Goal: Task Accomplishment & Management: Manage account settings

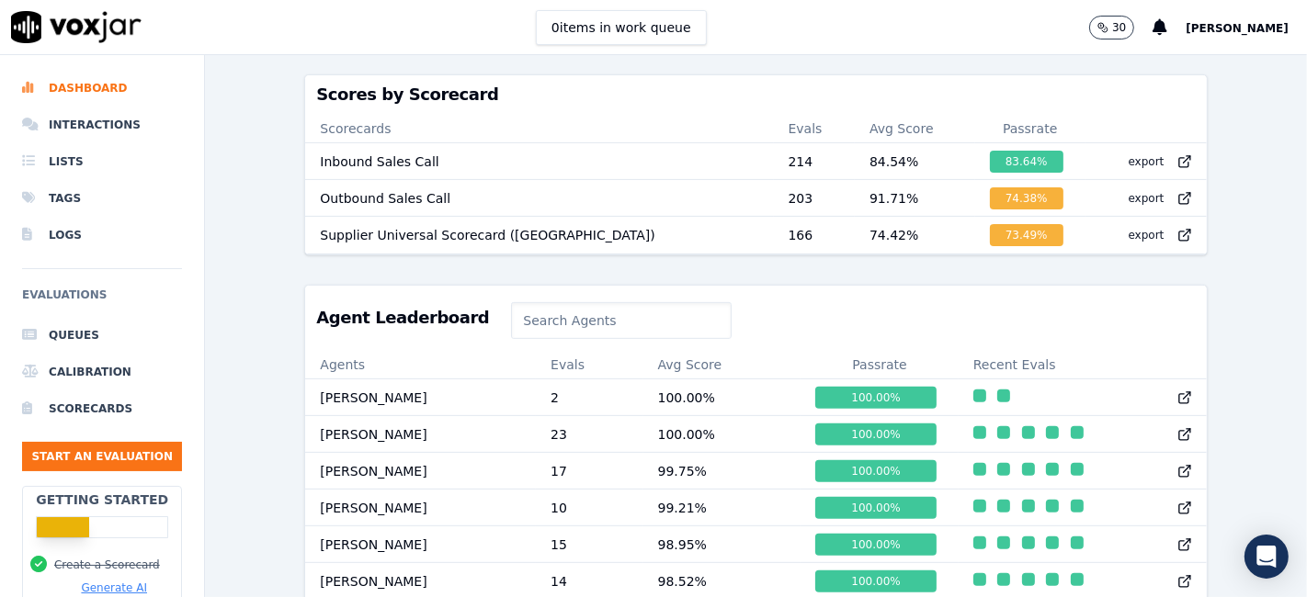
scroll to position [506, 0]
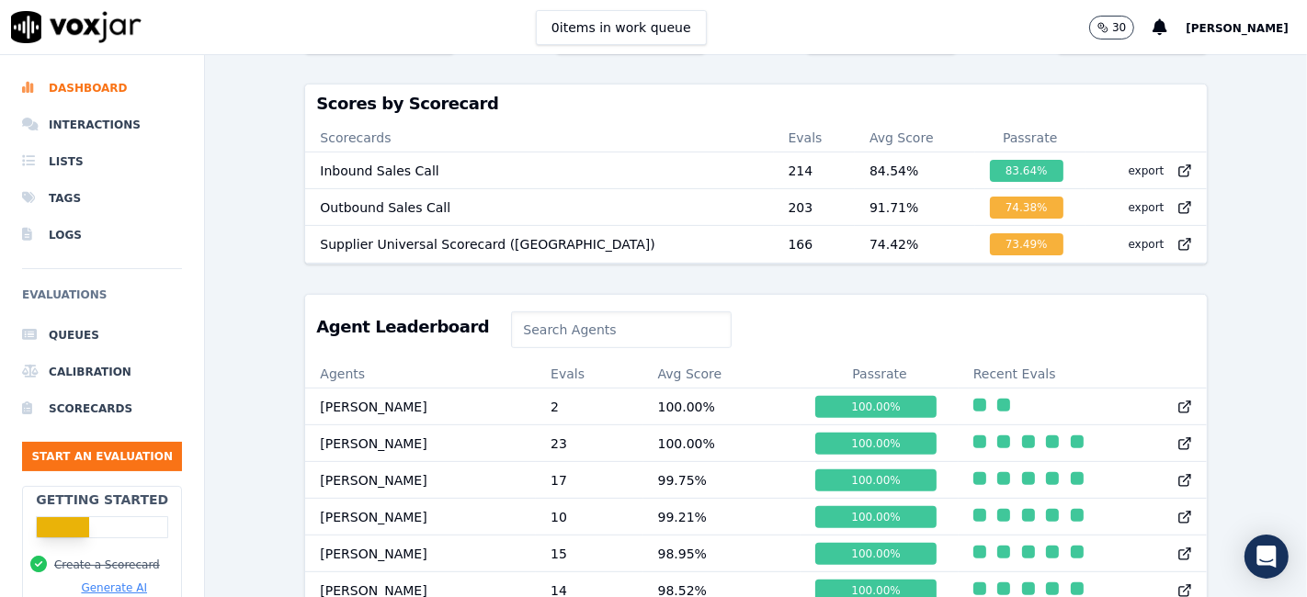
click at [1224, 24] on span "[PERSON_NAME]" at bounding box center [1237, 28] width 103 height 13
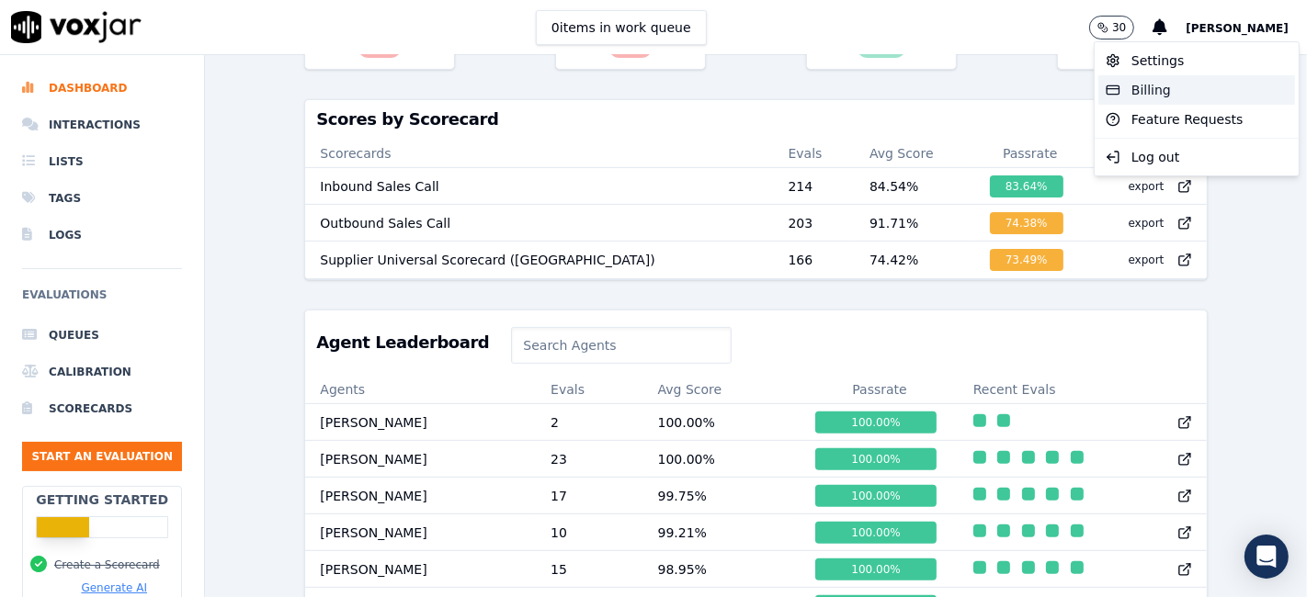
click at [1165, 94] on div "Billing" at bounding box center [1196, 89] width 197 height 29
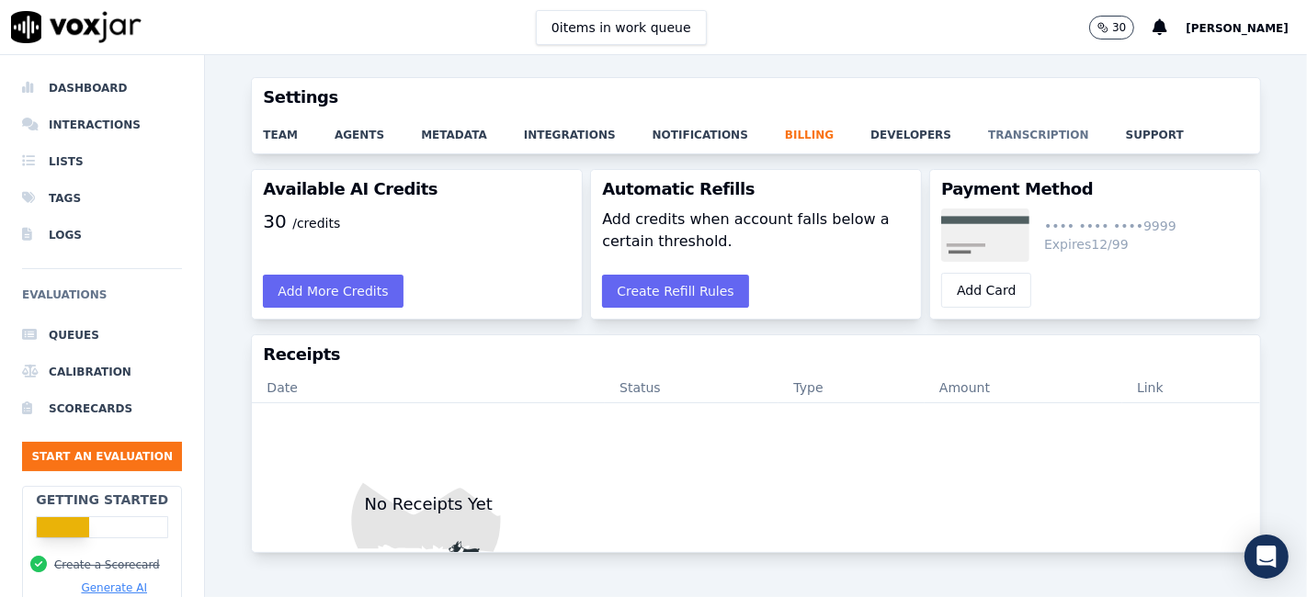
click at [988, 132] on link "transcription" at bounding box center [1057, 130] width 138 height 26
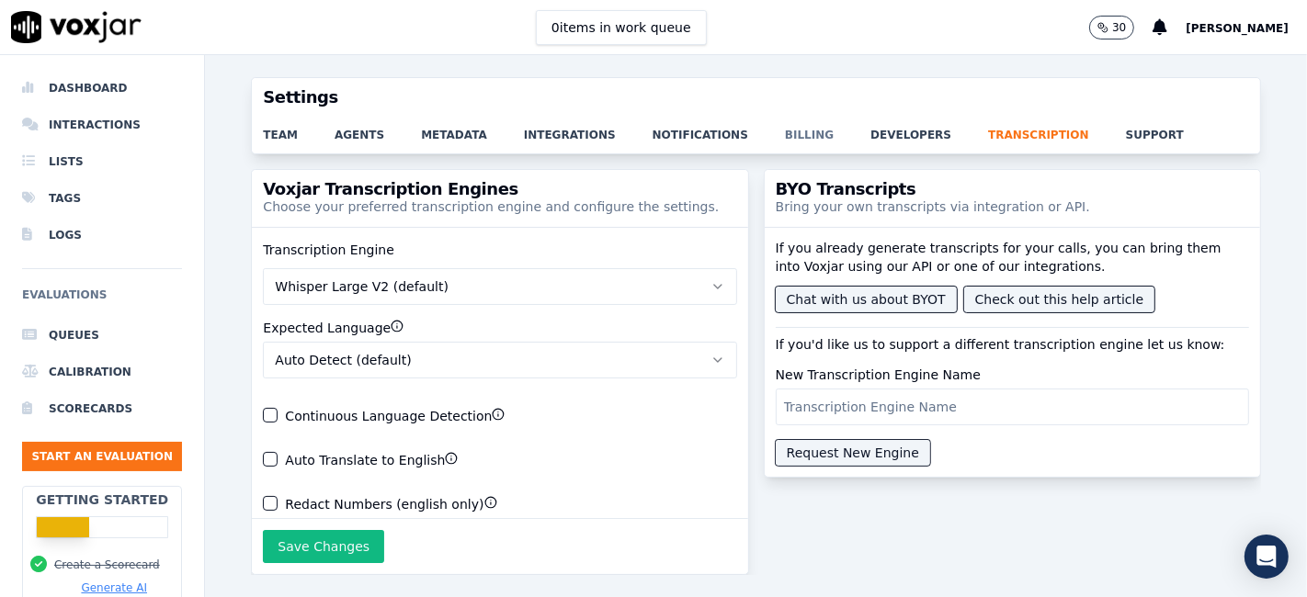
click at [785, 132] on link "billing" at bounding box center [827, 130] width 85 height 26
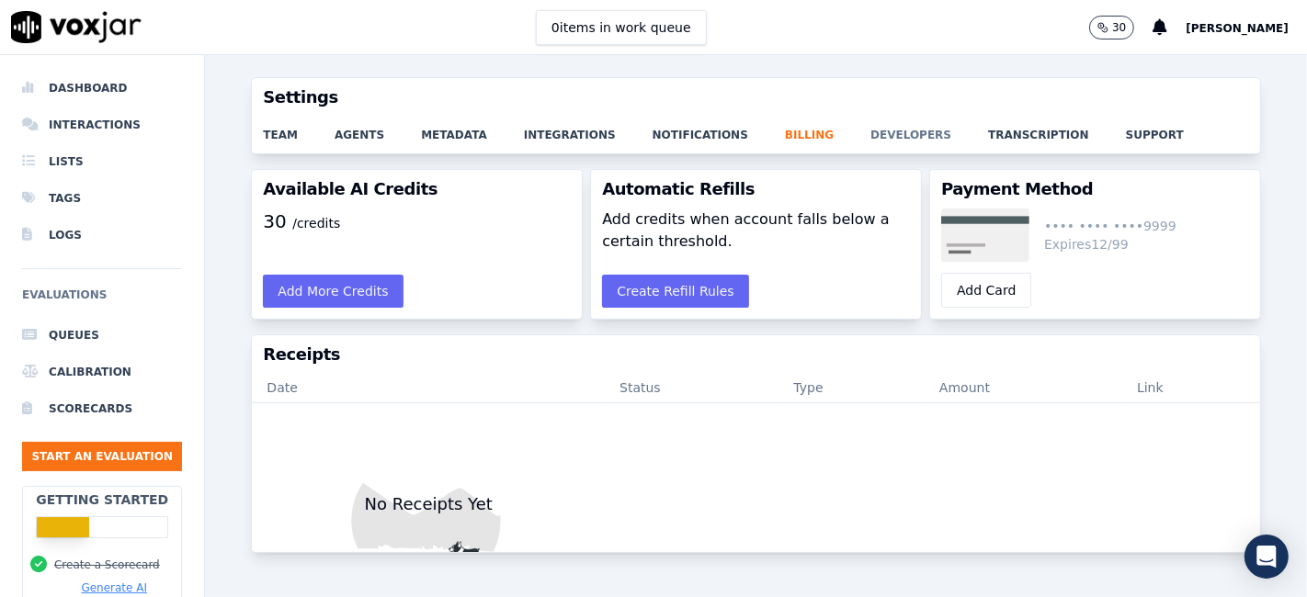
click at [870, 132] on link "developers" at bounding box center [929, 130] width 118 height 26
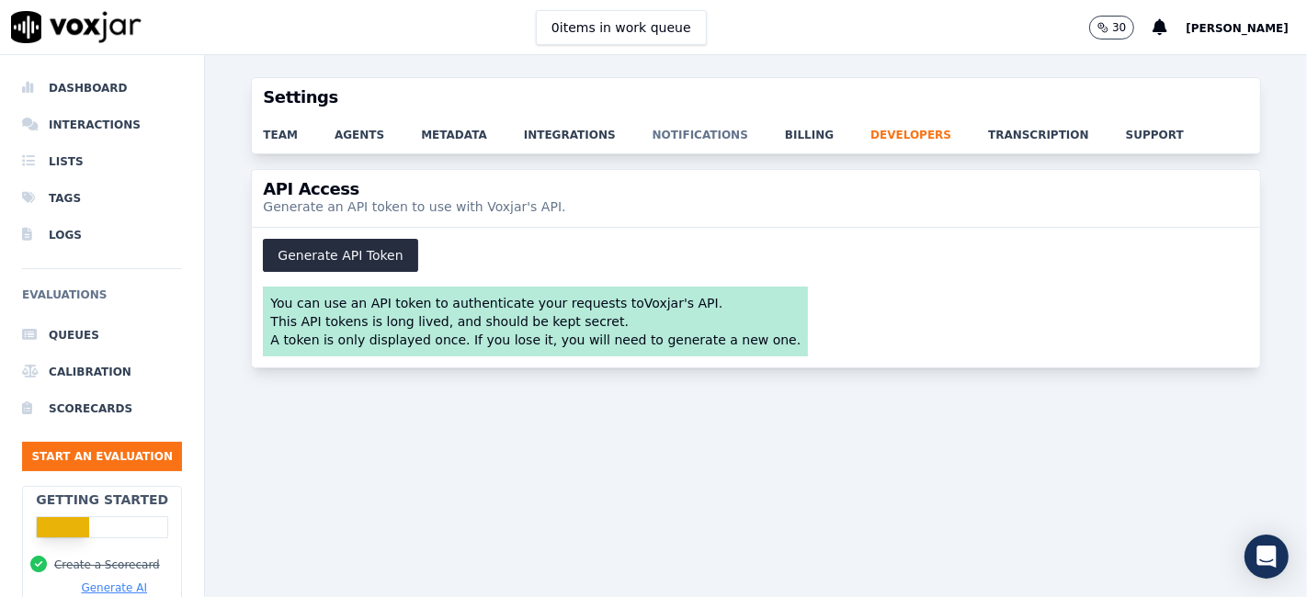
click at [662, 129] on link "notifications" at bounding box center [719, 130] width 132 height 26
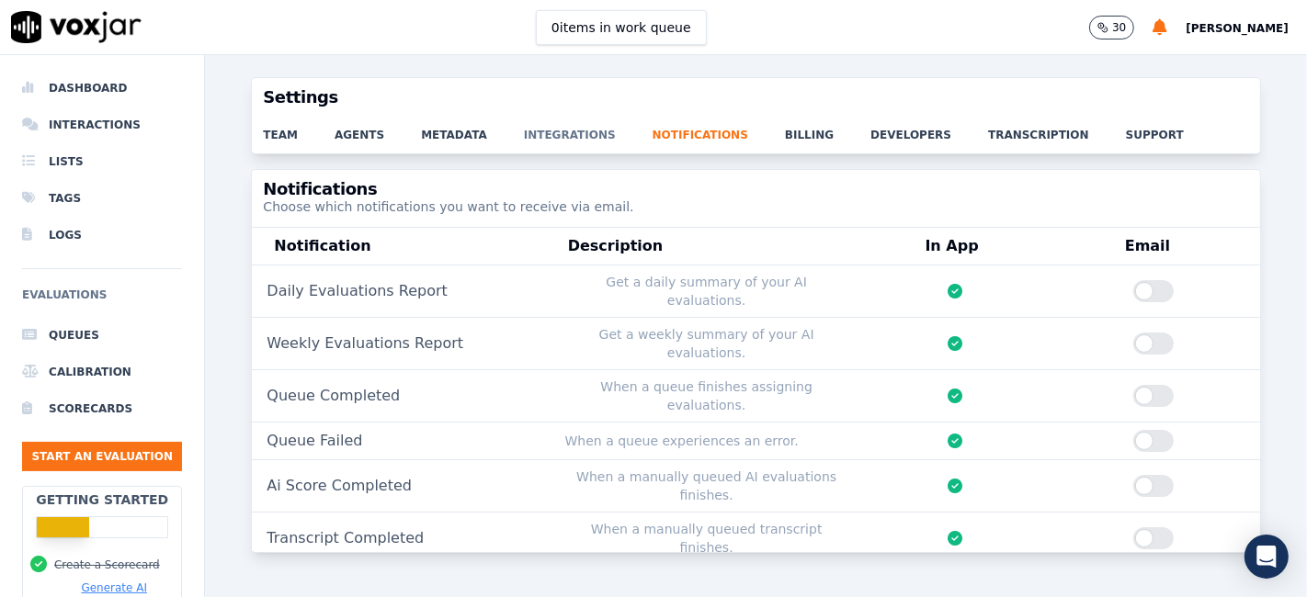
click at [550, 130] on link "integrations" at bounding box center [588, 130] width 129 height 26
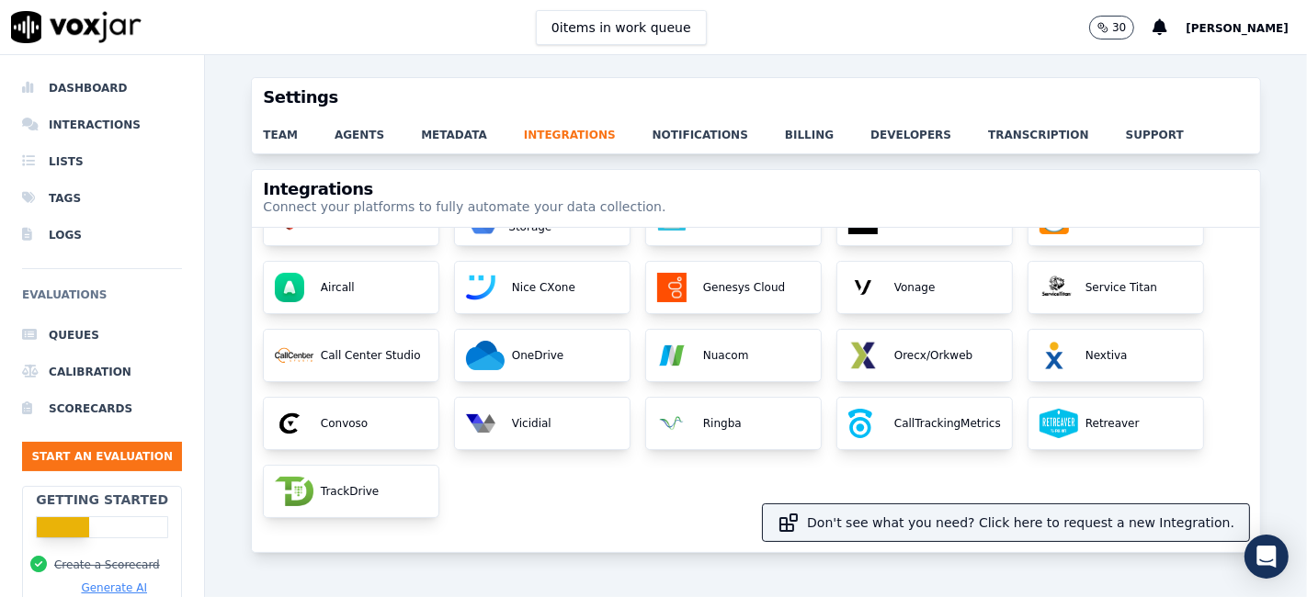
scroll to position [204, 0]
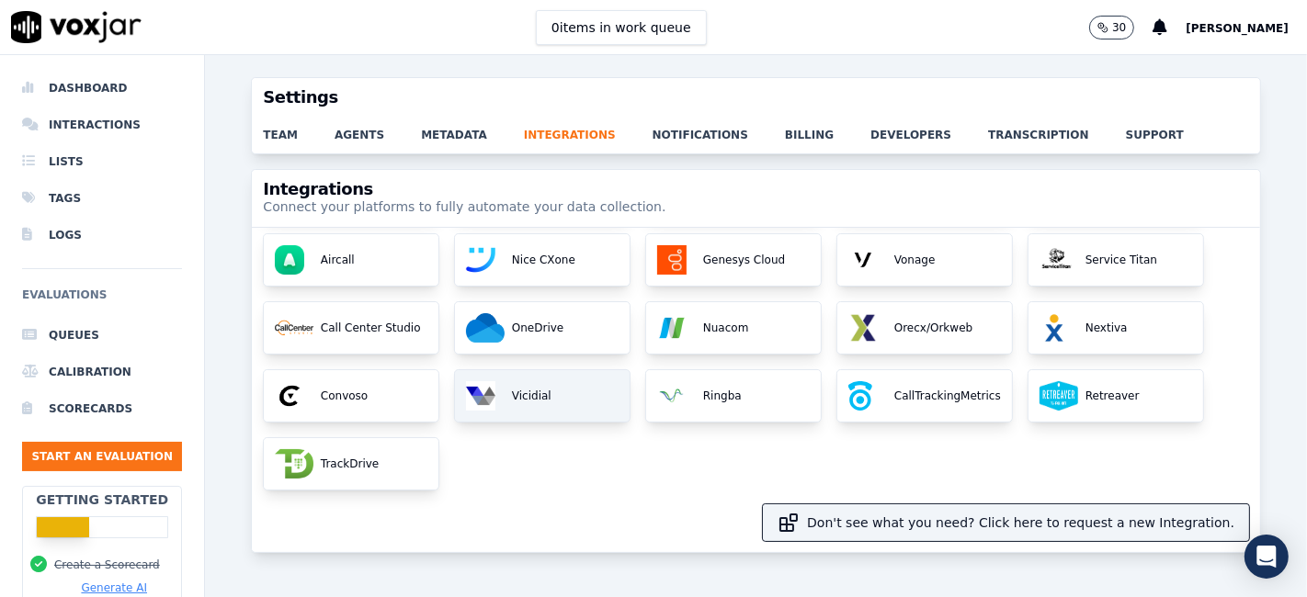
click at [538, 410] on div "Vicidial" at bounding box center [542, 395] width 175 height 51
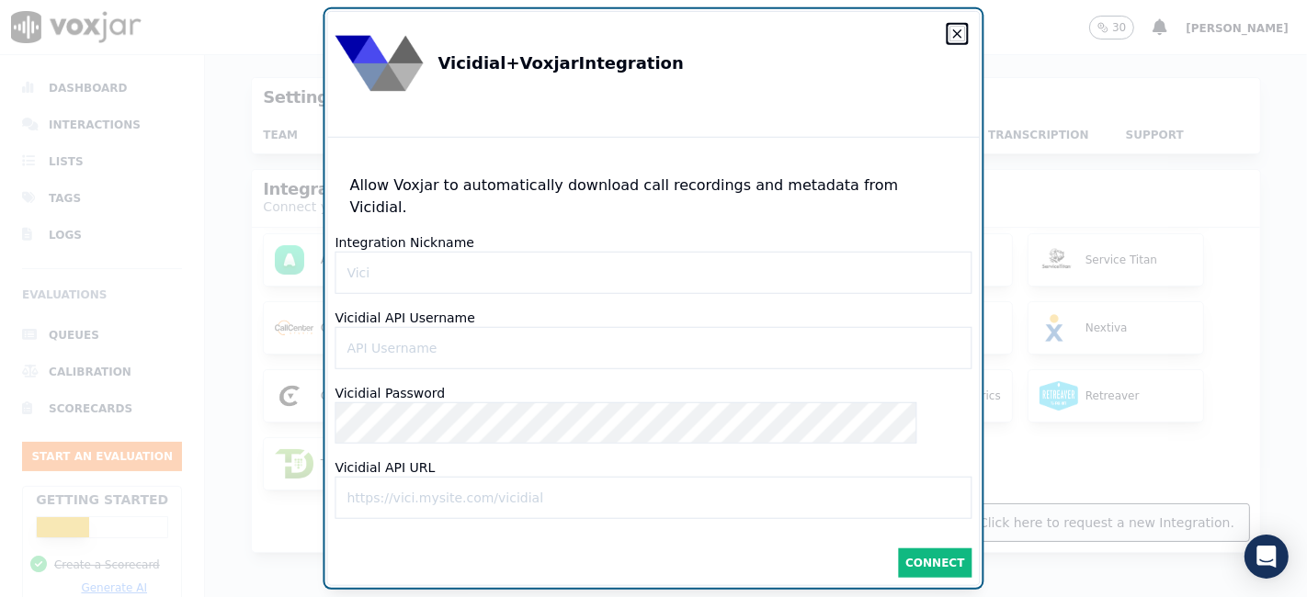
click at [954, 38] on icon "button" at bounding box center [957, 33] width 7 height 7
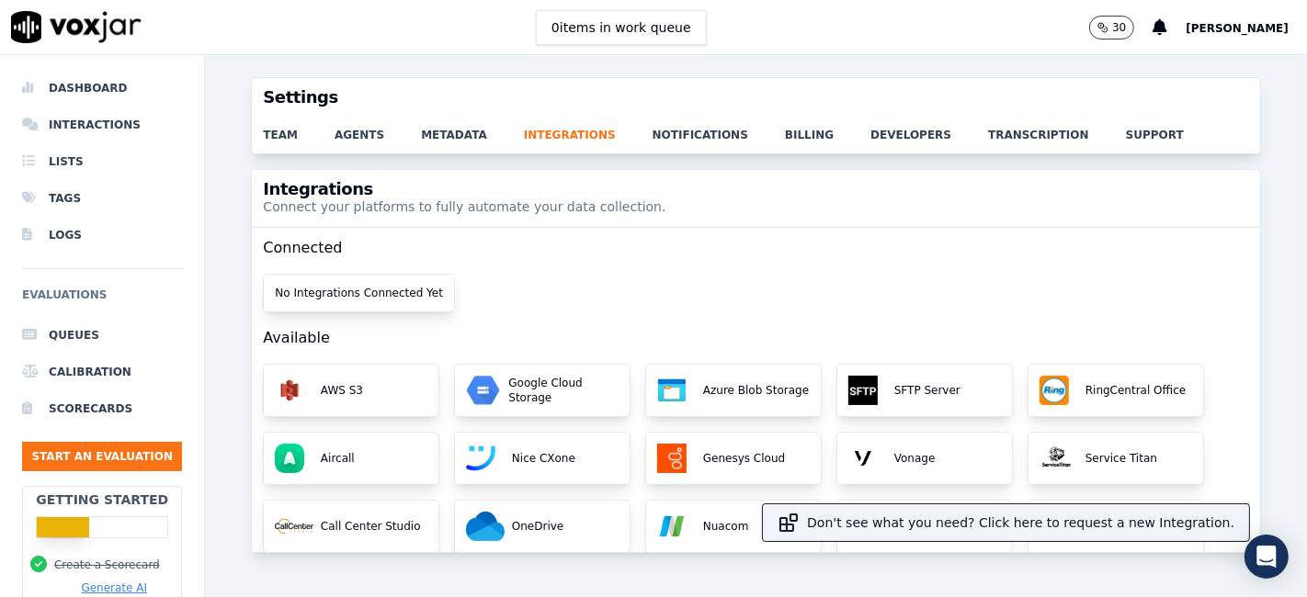
scroll to position [0, 0]
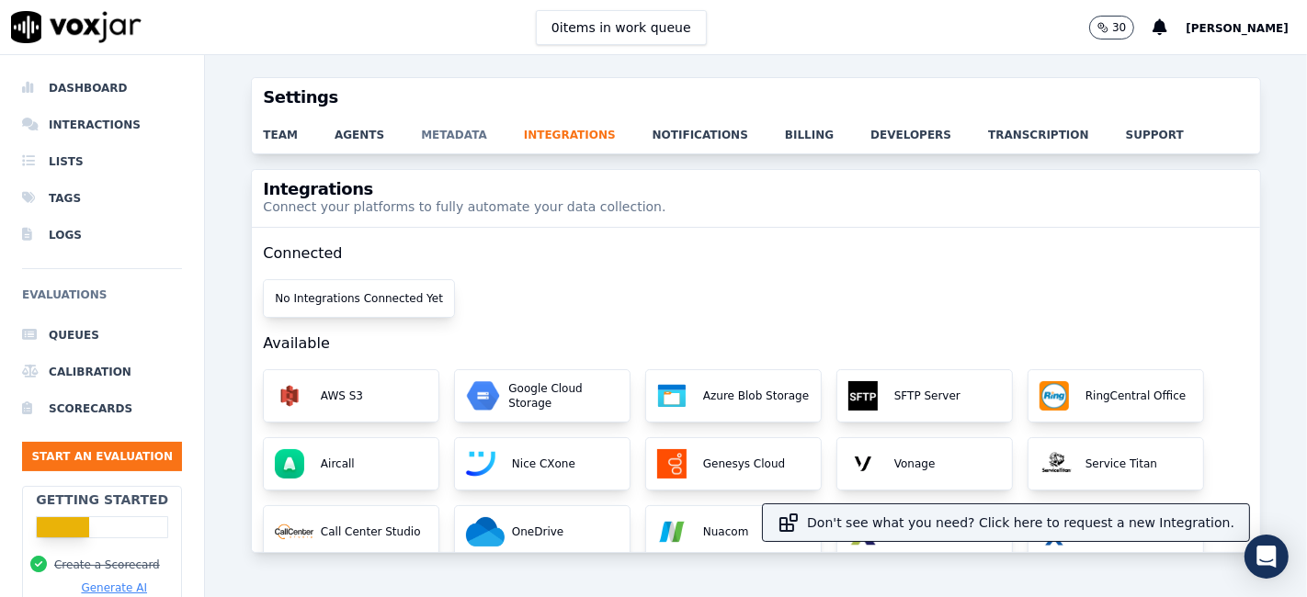
click at [426, 131] on link "metadata" at bounding box center [472, 130] width 103 height 26
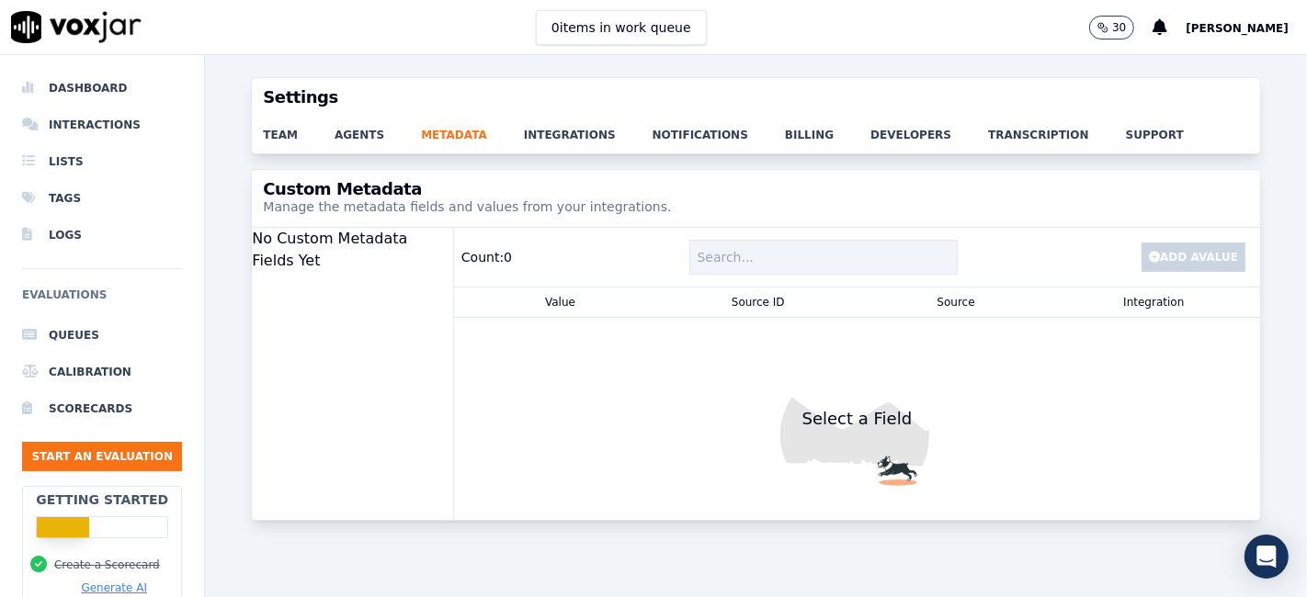
click at [338, 145] on div "team agents metadata integrations notifications billing developers transcriptio…" at bounding box center [756, 135] width 1008 height 37
click at [347, 135] on link "agents" at bounding box center [378, 130] width 86 height 26
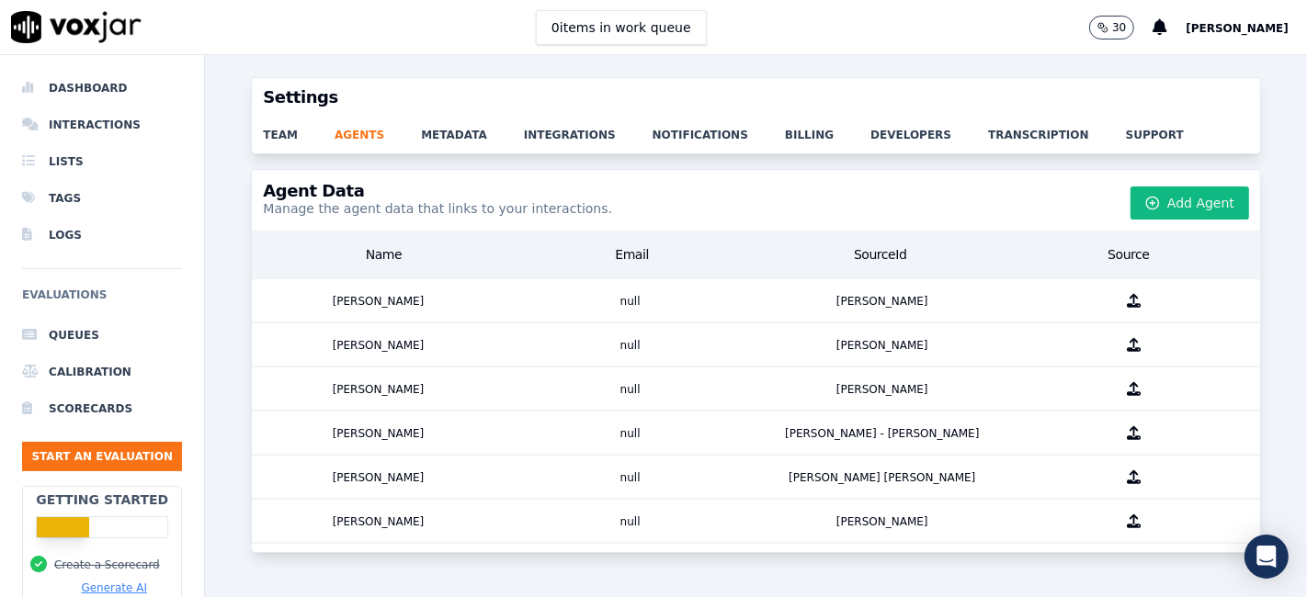
scroll to position [2718, 0]
click at [269, 132] on link "team" at bounding box center [299, 130] width 72 height 26
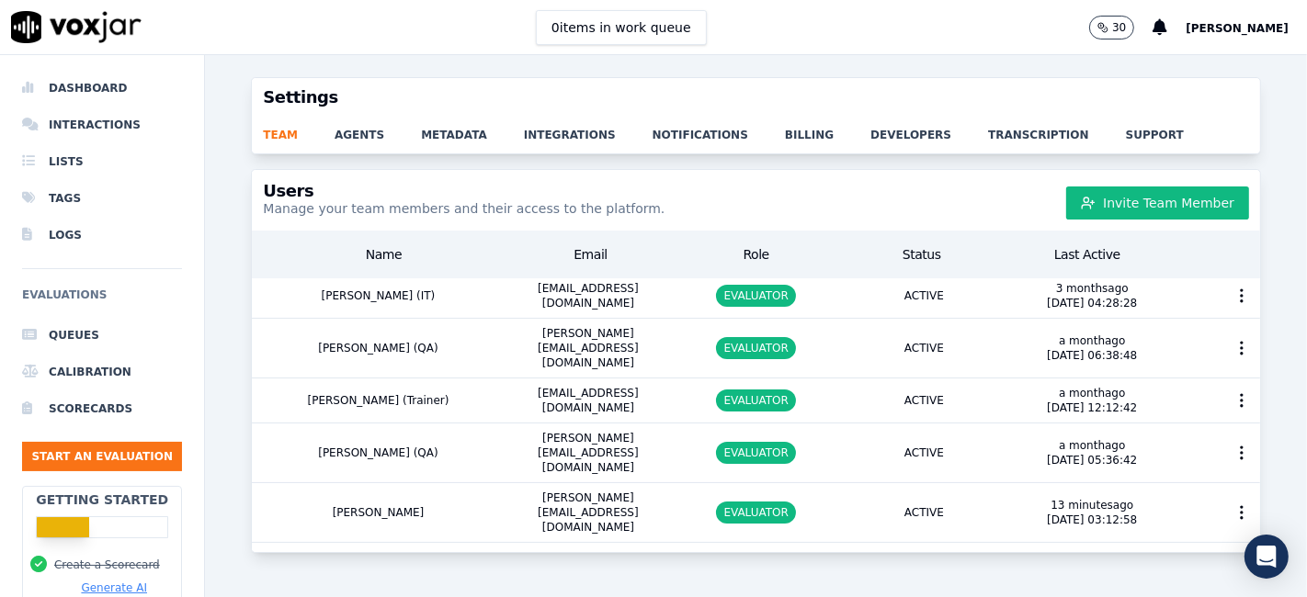
scroll to position [306, 0]
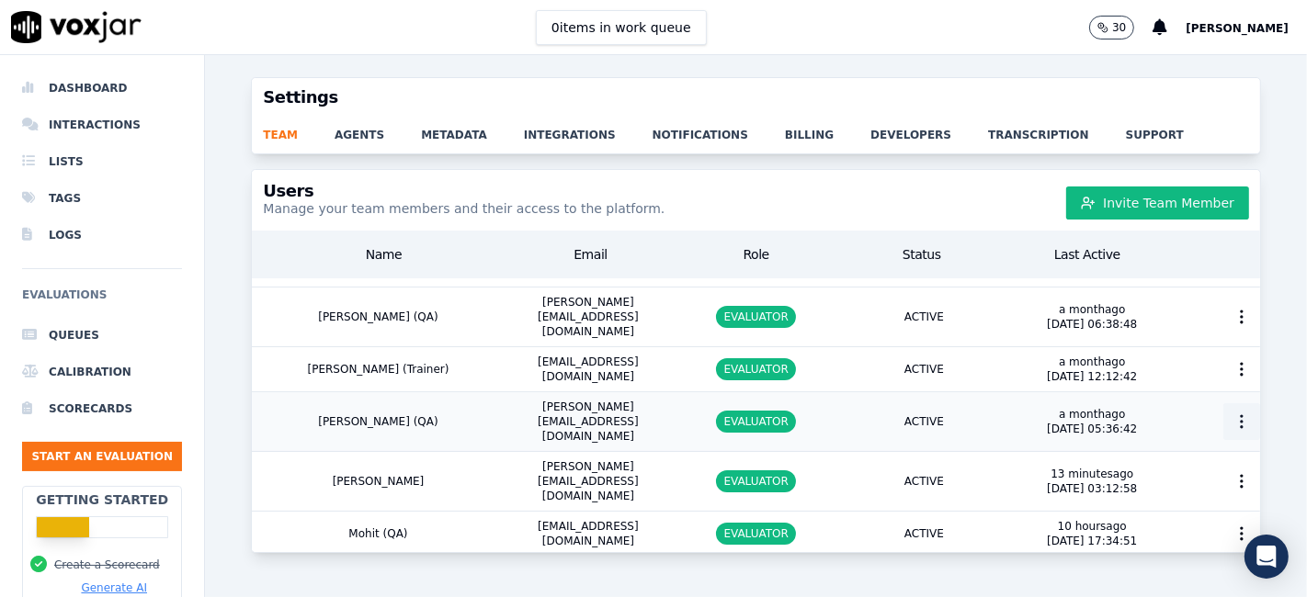
click at [1233, 413] on icon "button" at bounding box center [1242, 422] width 18 height 18
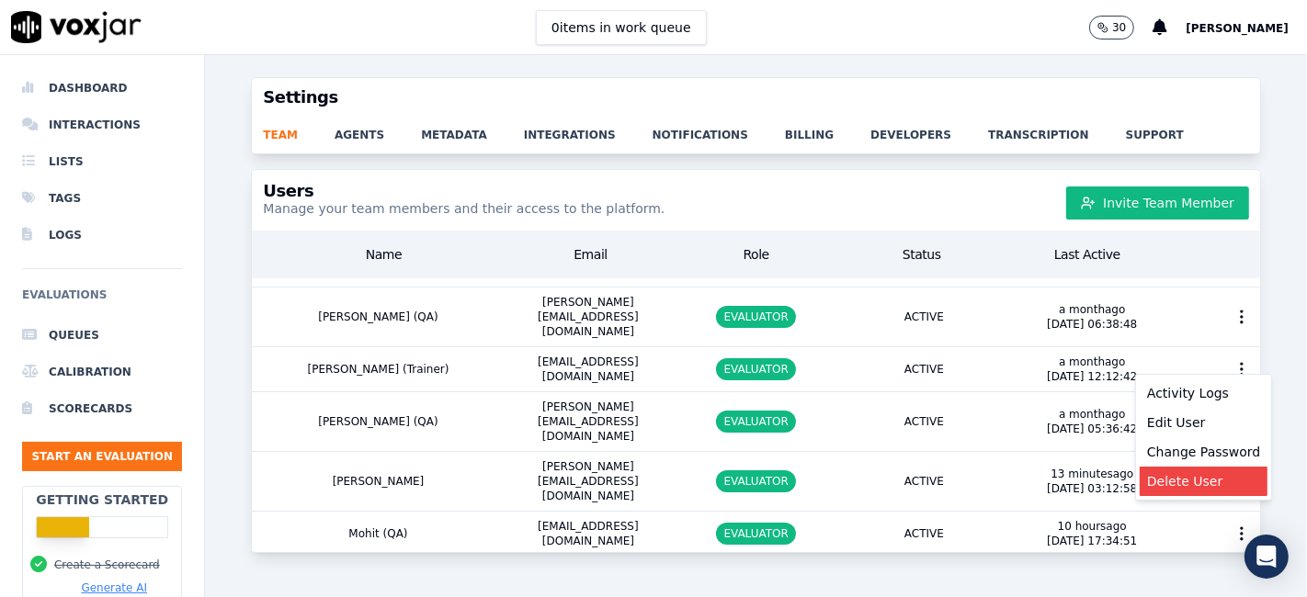
click at [1198, 477] on div "Delete User" at bounding box center [1204, 481] width 128 height 29
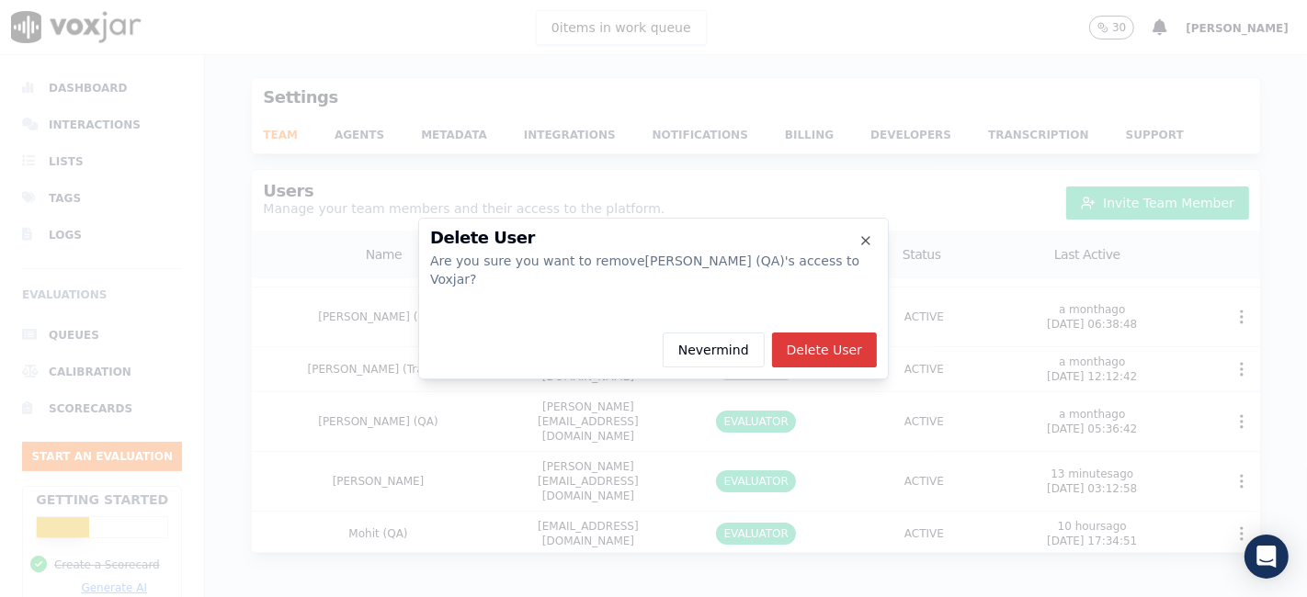
click at [832, 336] on button "Delete User" at bounding box center [824, 350] width 105 height 35
click at [865, 244] on icon "button" at bounding box center [865, 240] width 7 height 7
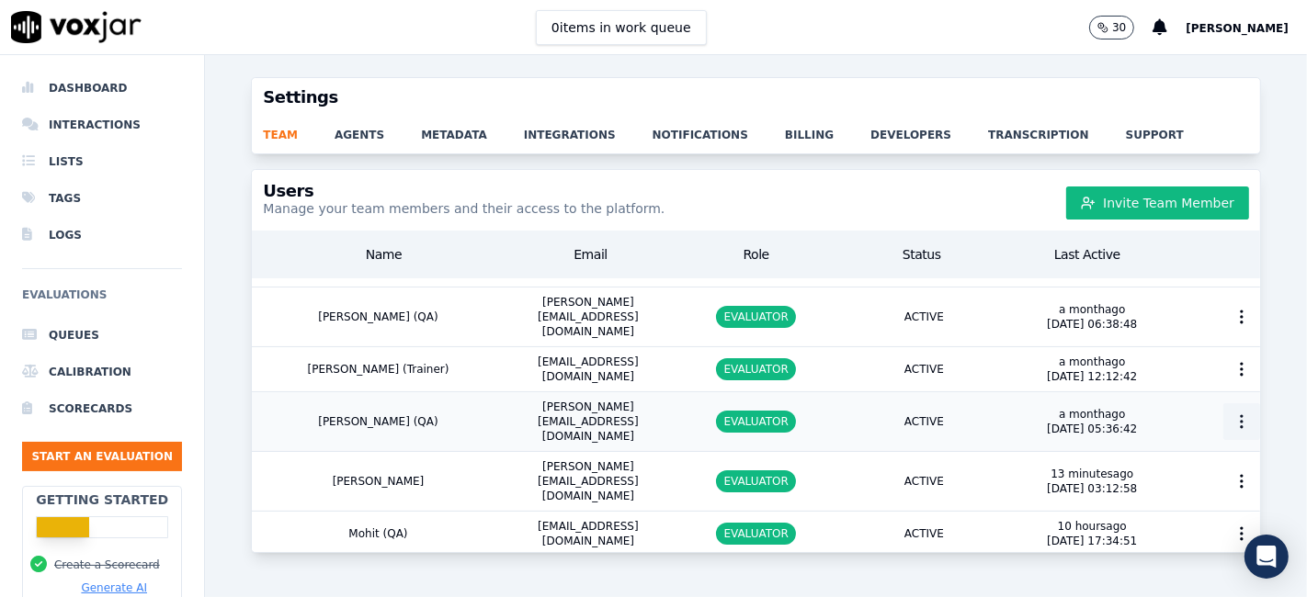
click at [1233, 413] on icon "button" at bounding box center [1242, 422] width 18 height 18
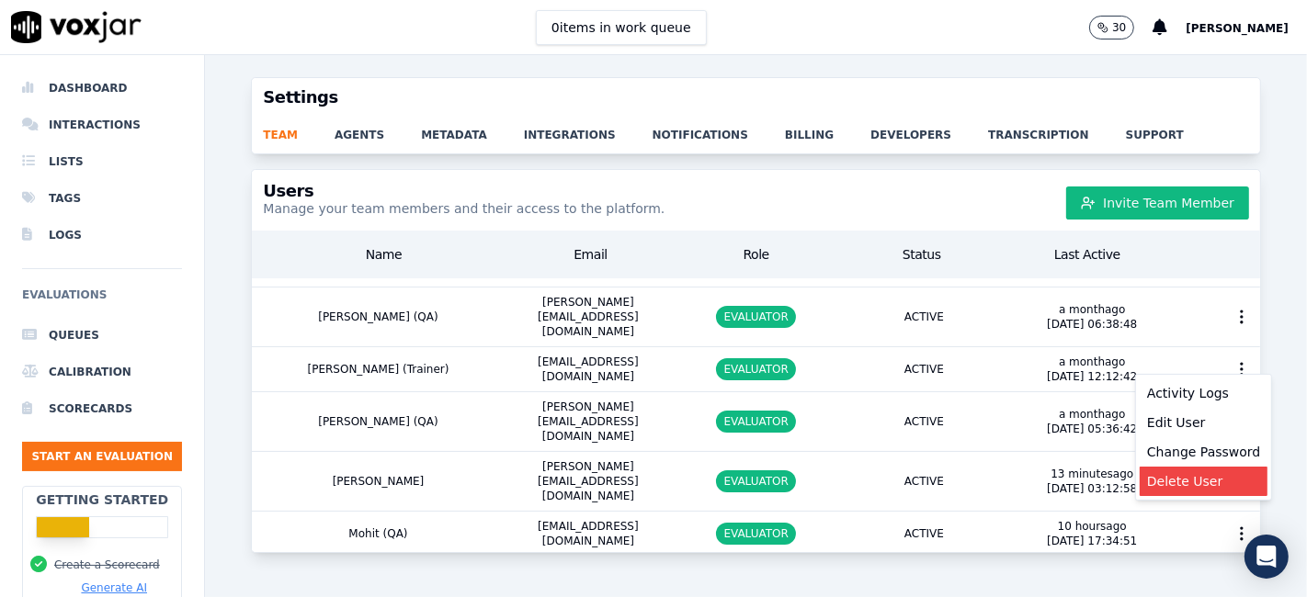
click at [1179, 484] on div "Delete User" at bounding box center [1204, 481] width 128 height 29
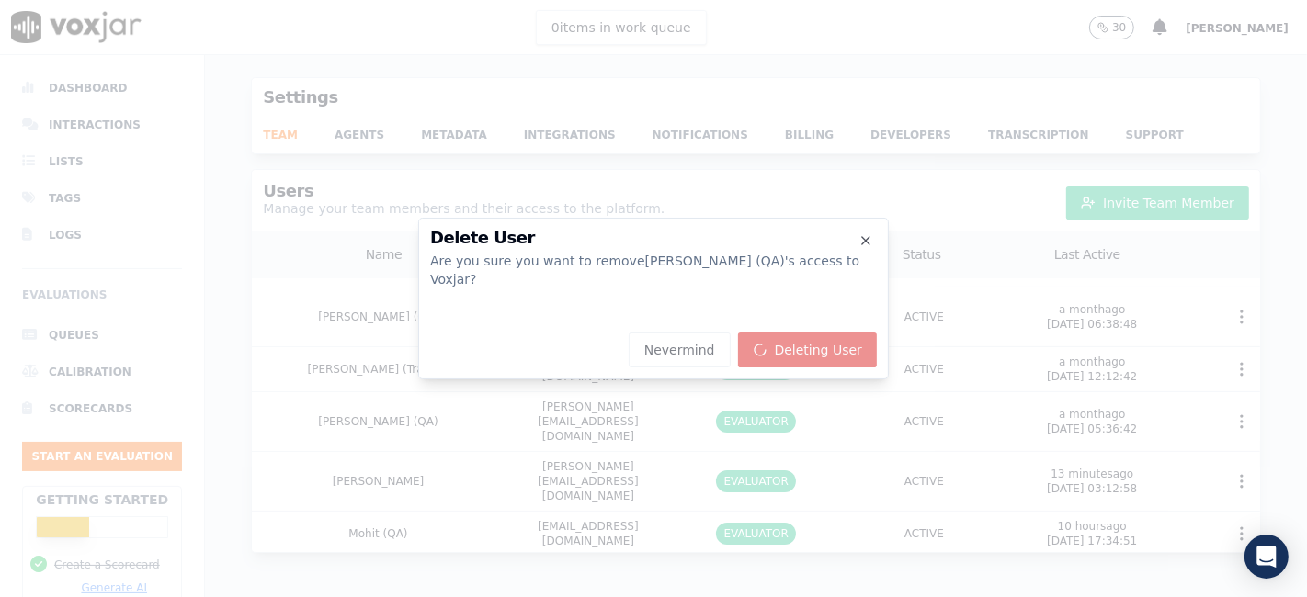
click at [850, 349] on div "Nevermind Deleting User" at bounding box center [653, 346] width 447 height 42
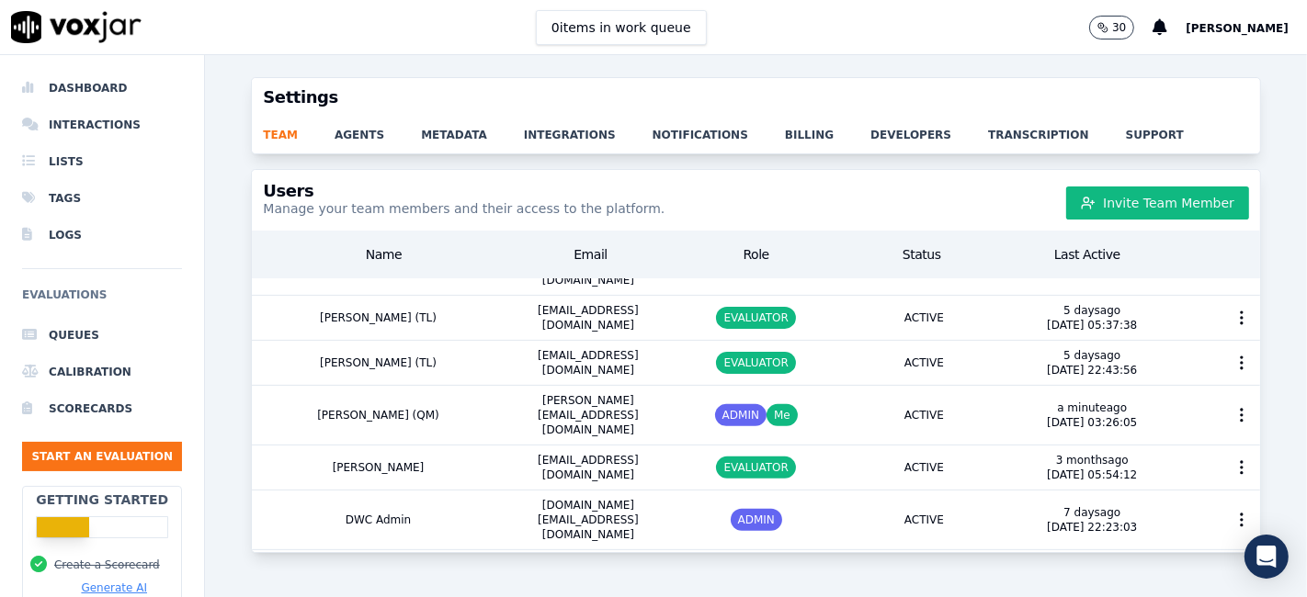
scroll to position [630, 0]
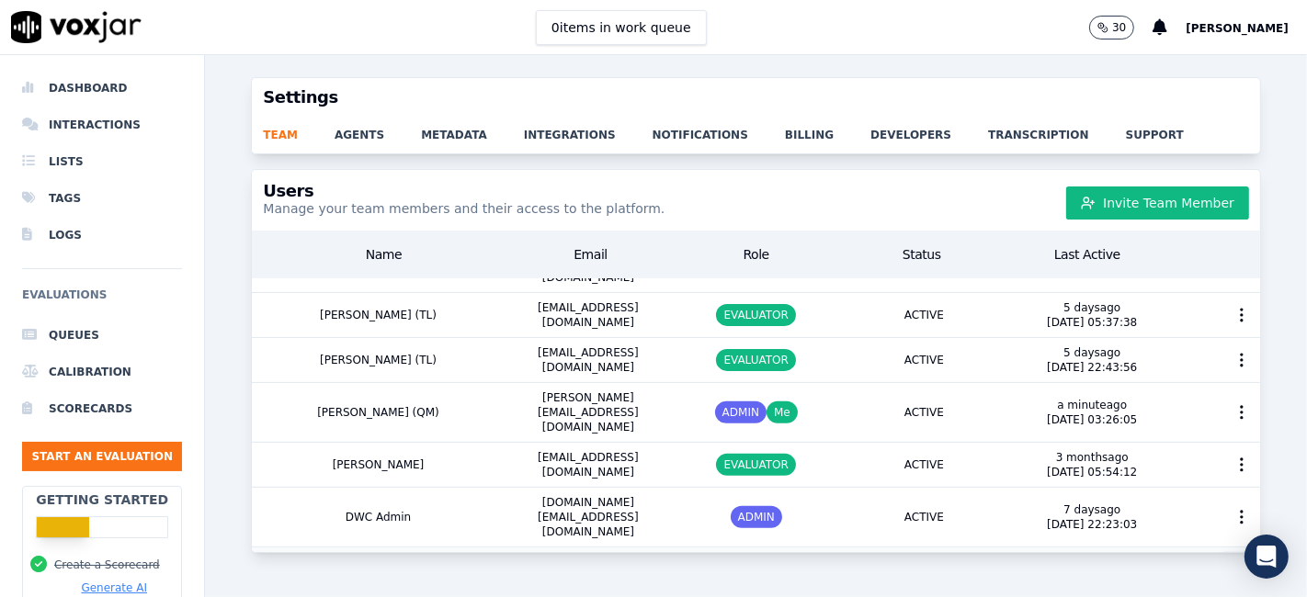
click at [1233, 561] on icon "button" at bounding box center [1242, 570] width 18 height 18
click at [1188, 502] on div "Edit User" at bounding box center [1204, 501] width 128 height 29
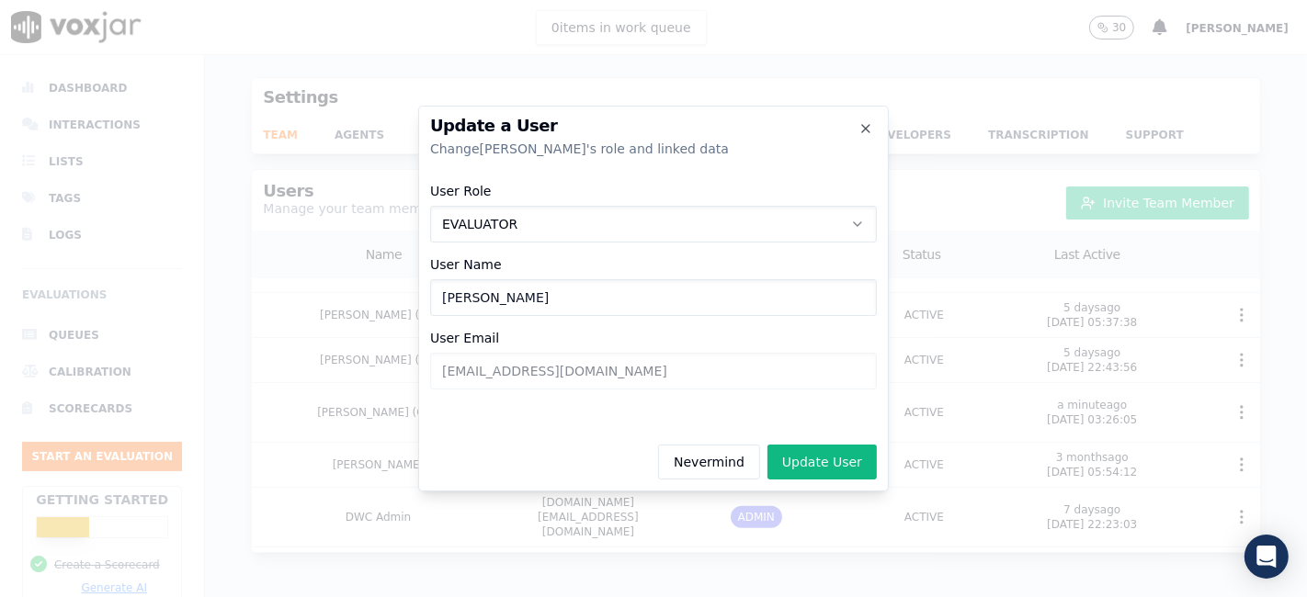
click at [515, 292] on input "Bishal" at bounding box center [653, 297] width 447 height 37
type input "Bishal (QA)"
click at [848, 460] on button "Update User" at bounding box center [821, 462] width 109 height 35
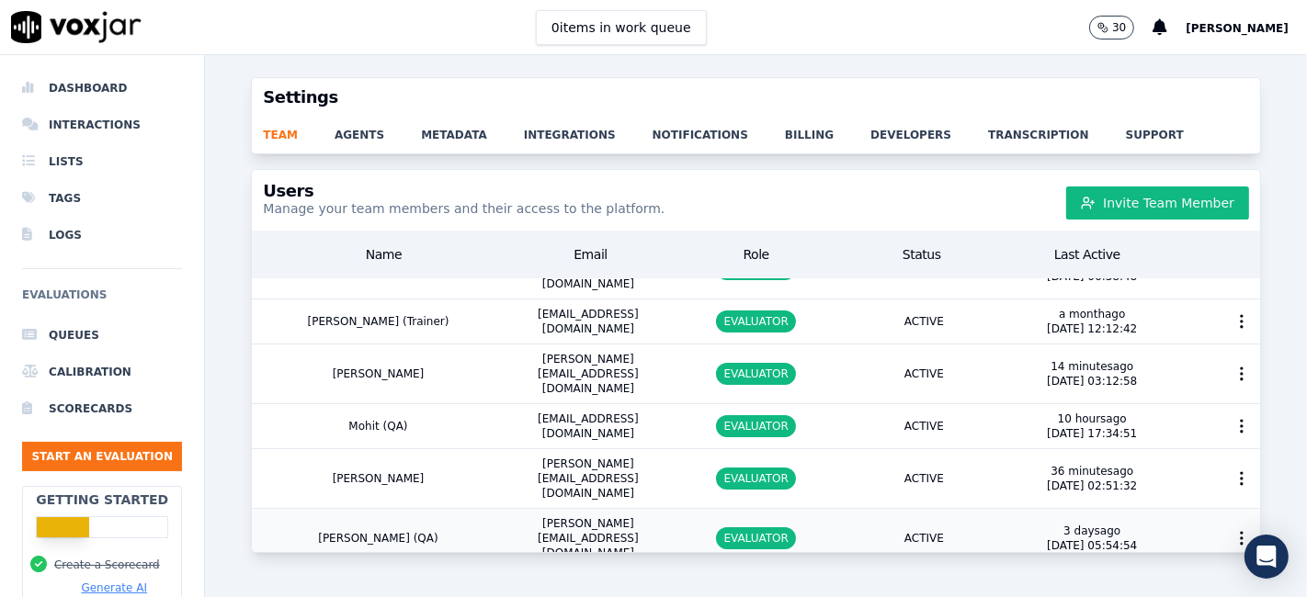
scroll to position [324, 0]
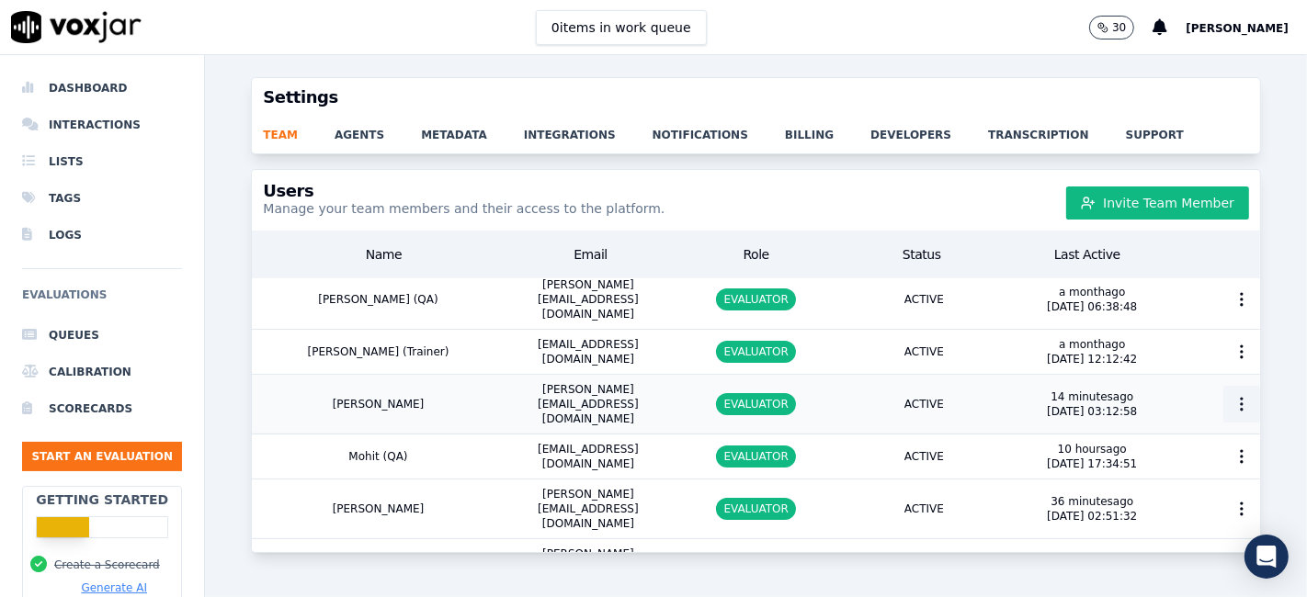
click at [1233, 395] on icon "button" at bounding box center [1242, 404] width 18 height 18
click at [1188, 403] on div "Edit User" at bounding box center [1204, 405] width 128 height 29
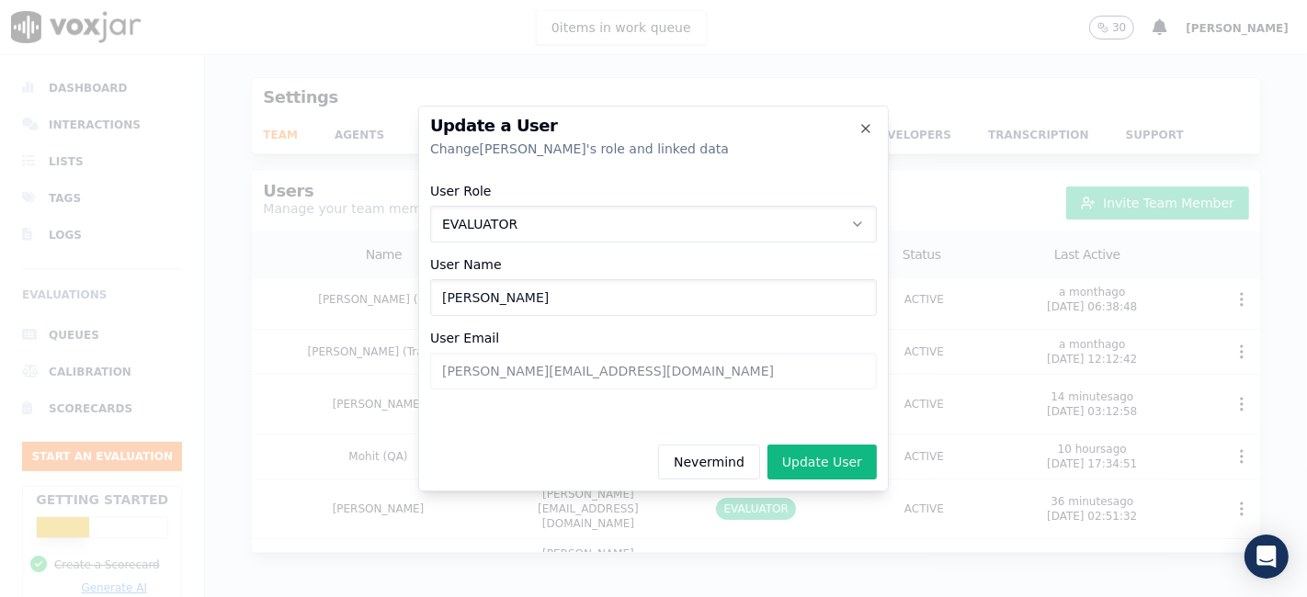
click at [575, 303] on input "Payal" at bounding box center [653, 297] width 447 height 37
type input "Payal (QA)"
click at [823, 459] on button "Update User" at bounding box center [821, 462] width 109 height 35
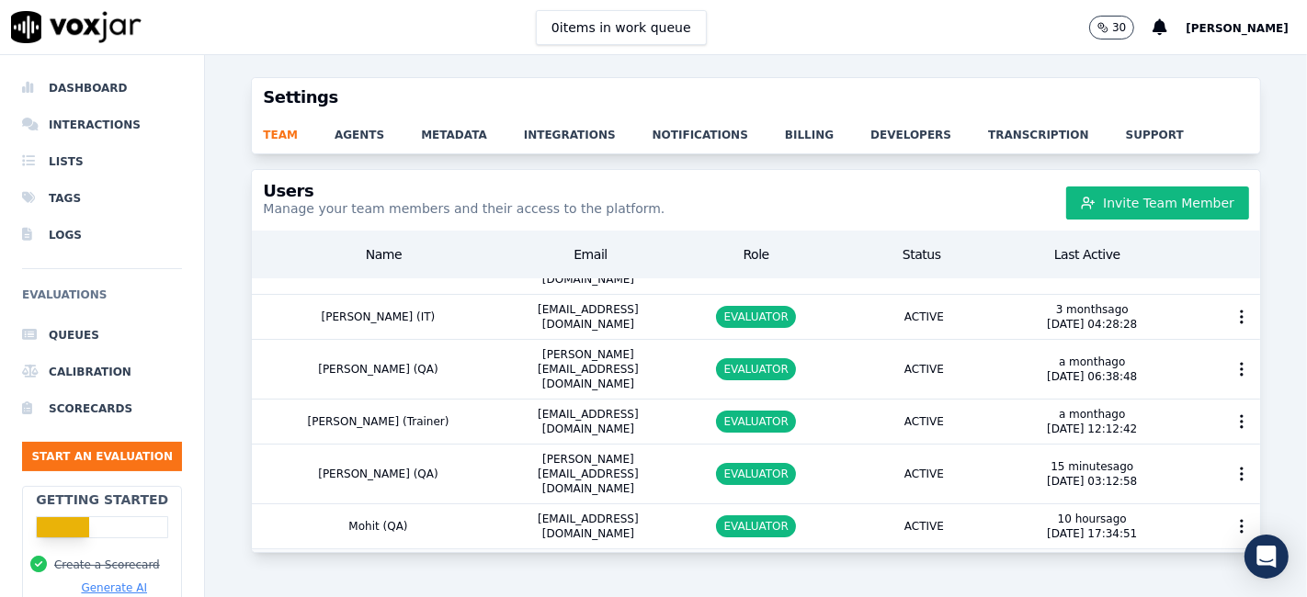
scroll to position [222, 0]
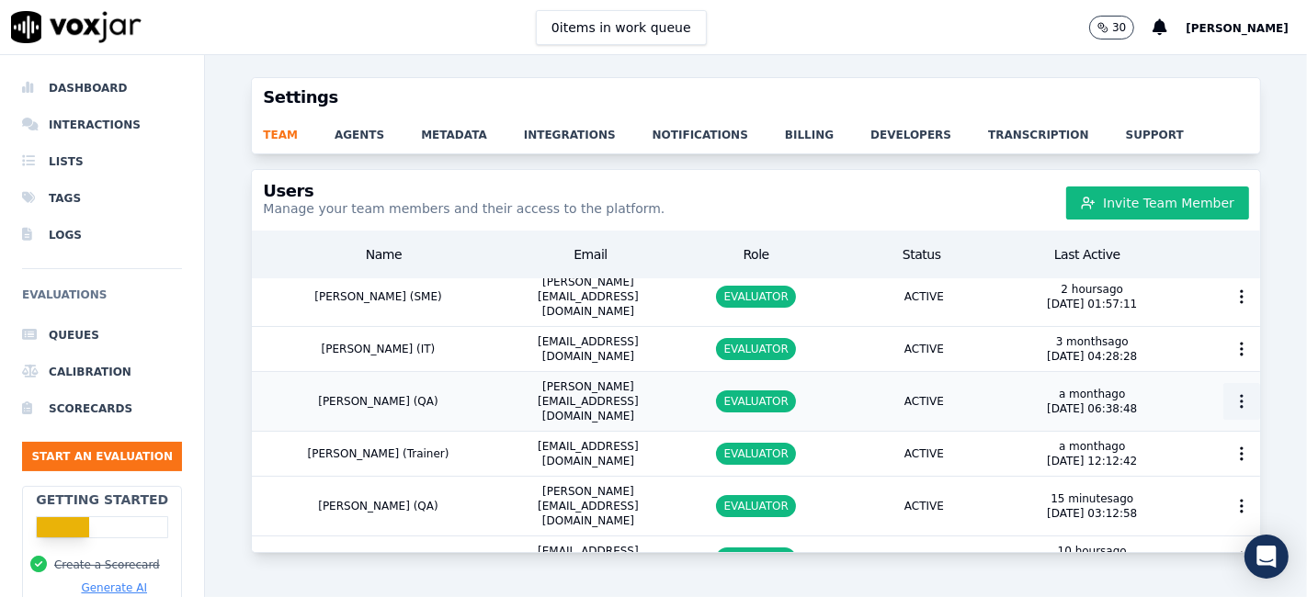
click at [1233, 392] on icon "button" at bounding box center [1242, 401] width 18 height 18
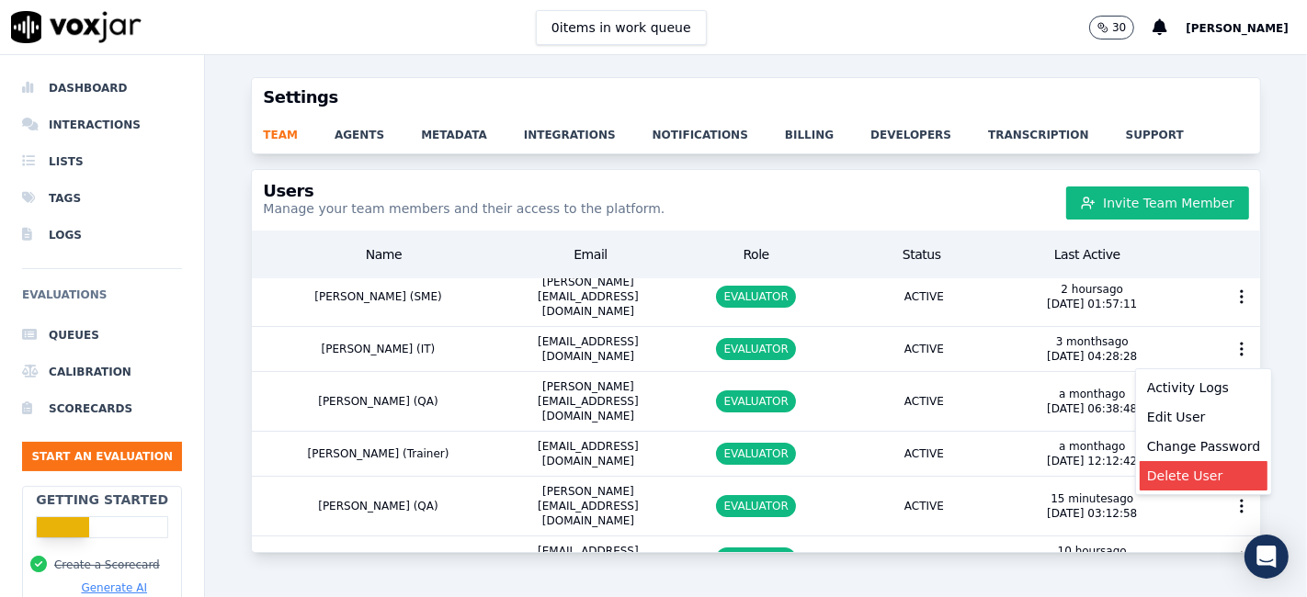
click at [1181, 473] on div "Delete User" at bounding box center [1204, 475] width 128 height 29
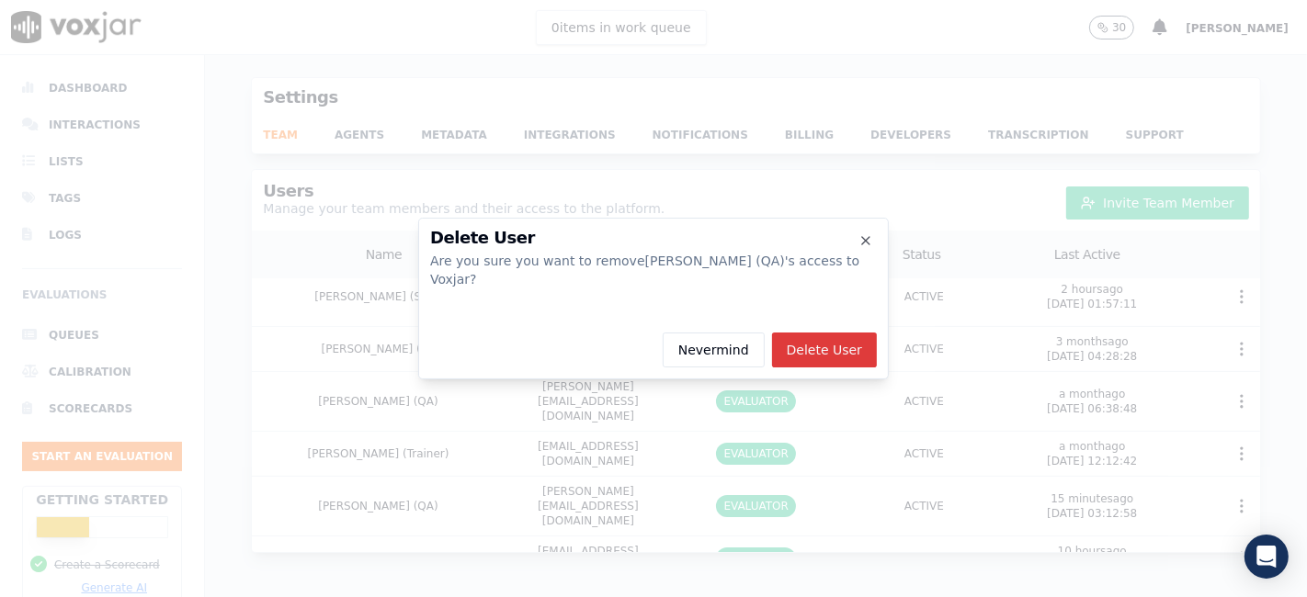
click at [826, 346] on button "Delete User" at bounding box center [824, 350] width 105 height 35
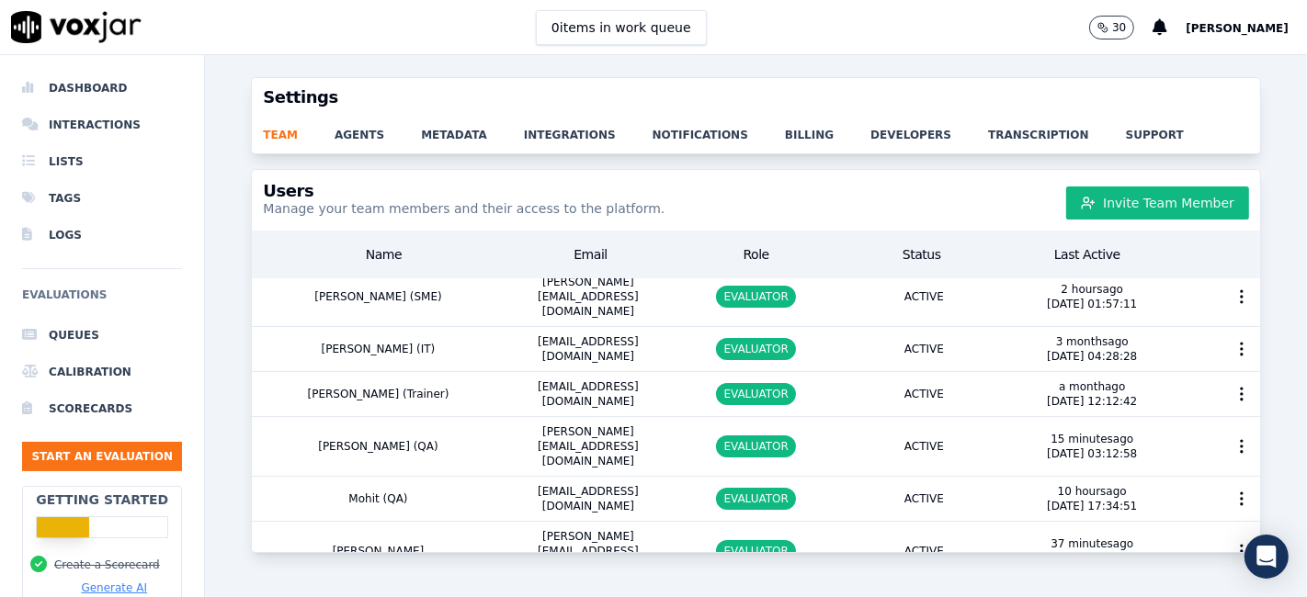
click at [819, 342] on body "0 items in work queue 30 Irene Chhetri Dashboard Interactions Lists Tags Logs E…" at bounding box center [653, 298] width 1307 height 597
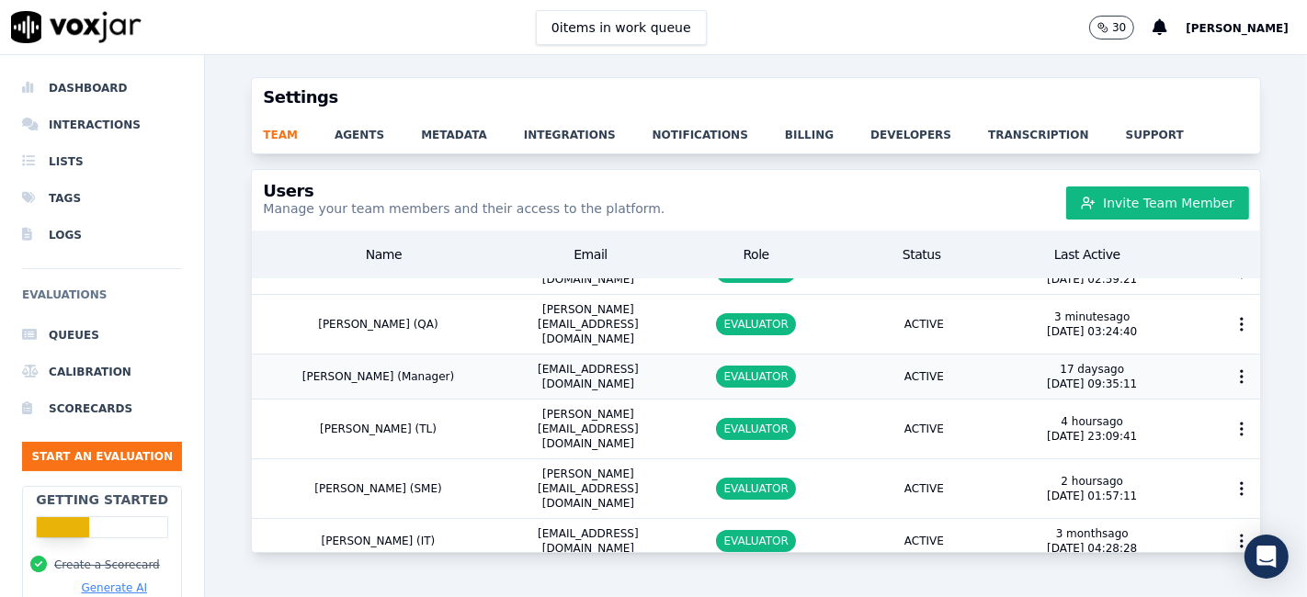
scroll to position [0, 0]
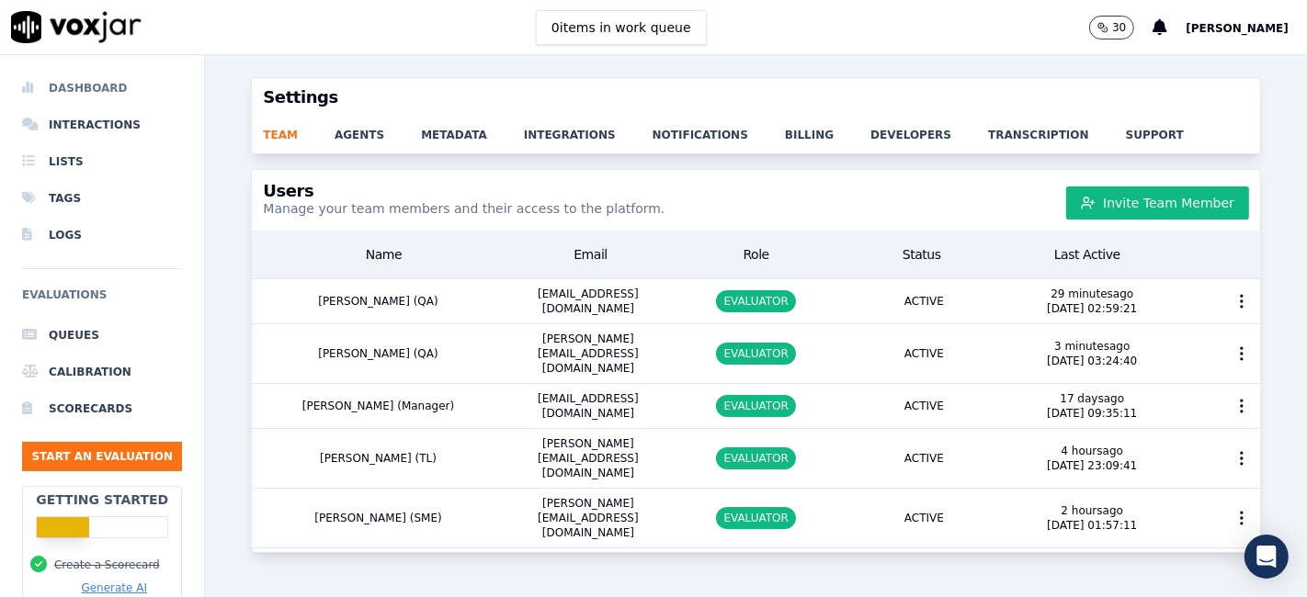
click at [108, 93] on li "Dashboard" at bounding box center [102, 88] width 160 height 37
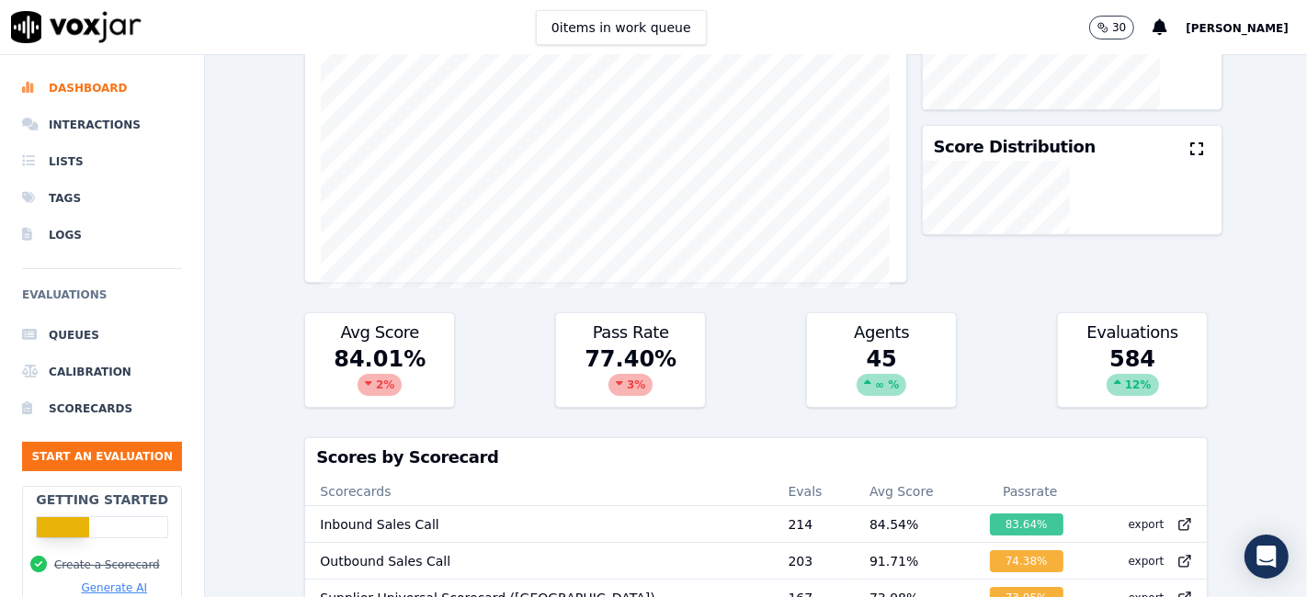
scroll to position [73, 0]
